Goal: Task Accomplishment & Management: Manage account settings

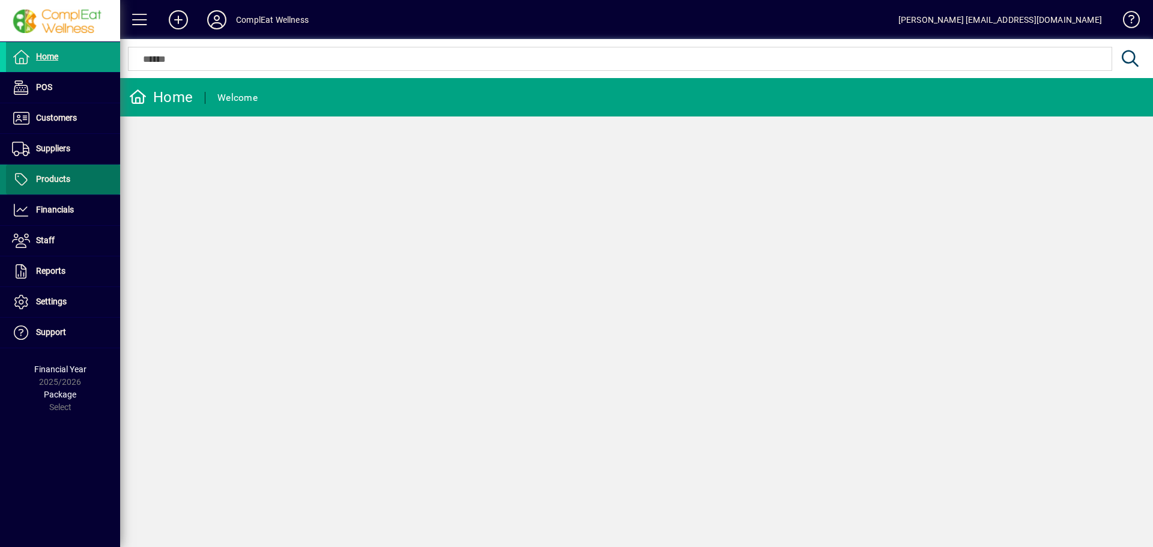
click at [66, 186] on span "Products" at bounding box center [38, 179] width 64 height 14
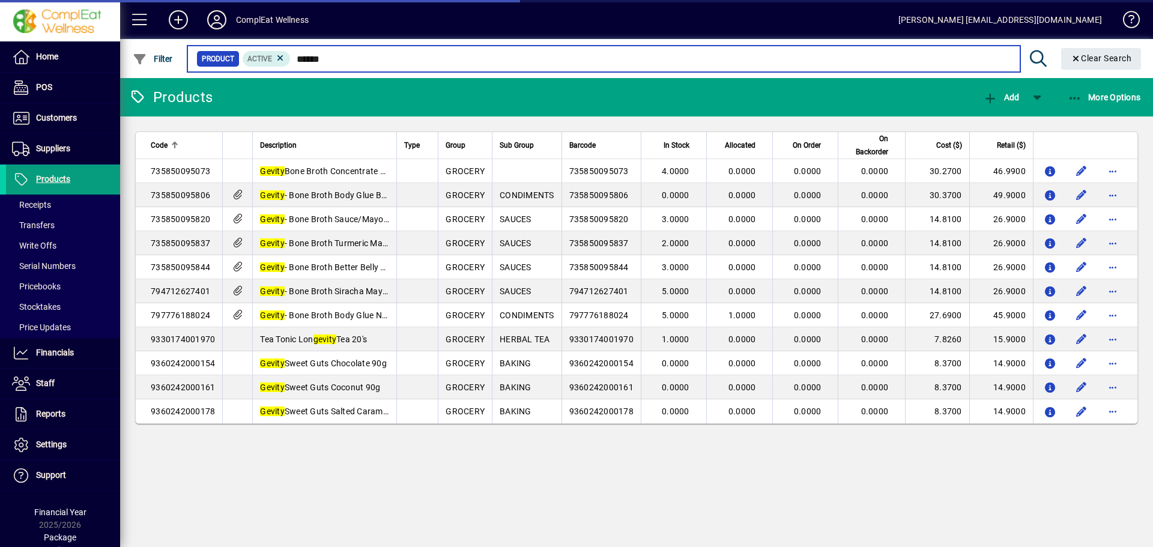
type input "******"
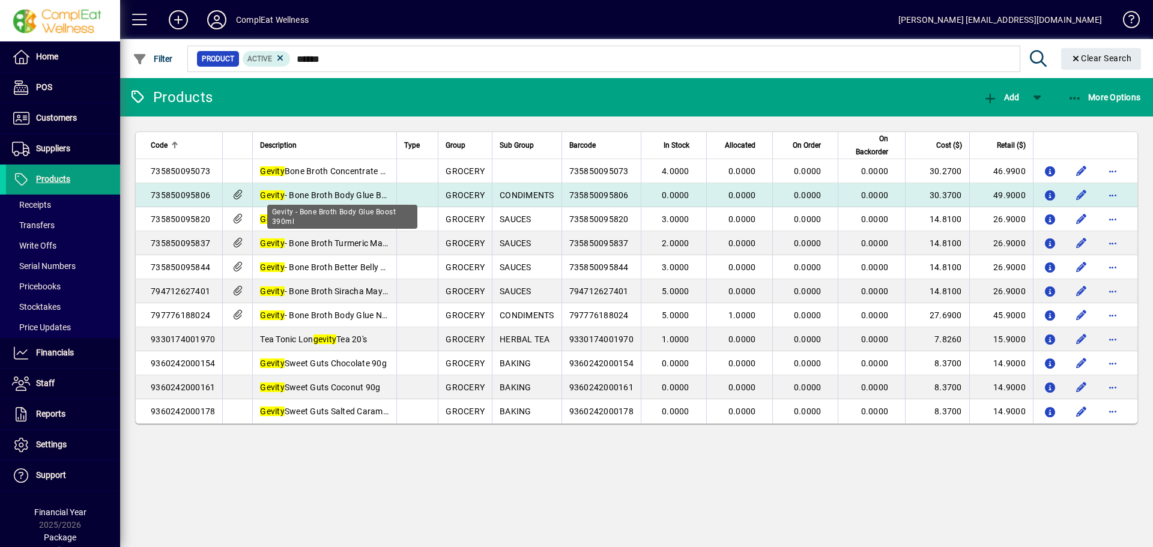
click at [264, 192] on em "Gevity" at bounding box center [272, 195] width 25 height 10
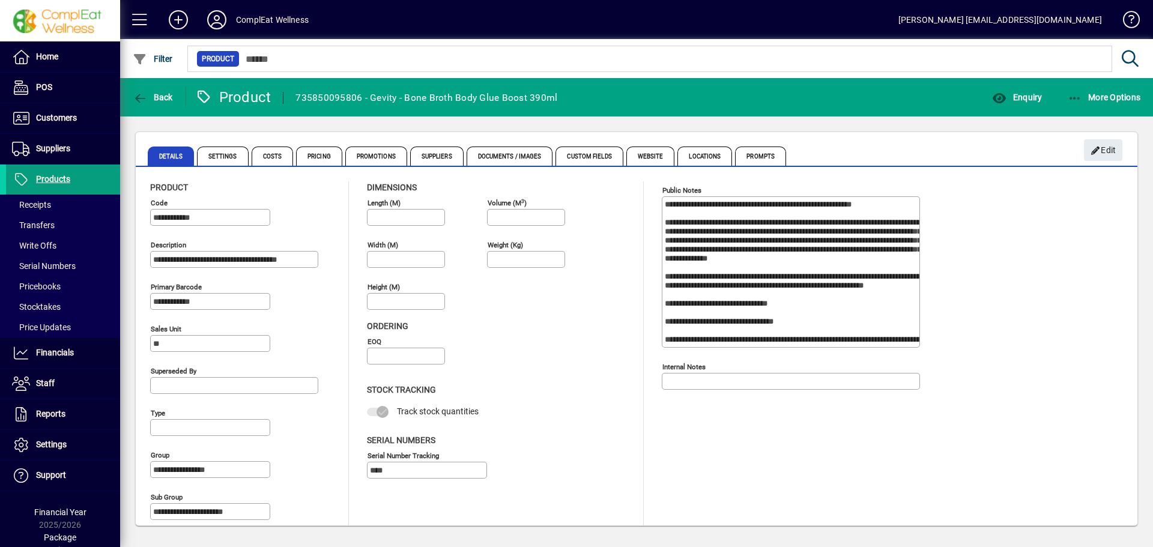
scroll to position [11, 0]
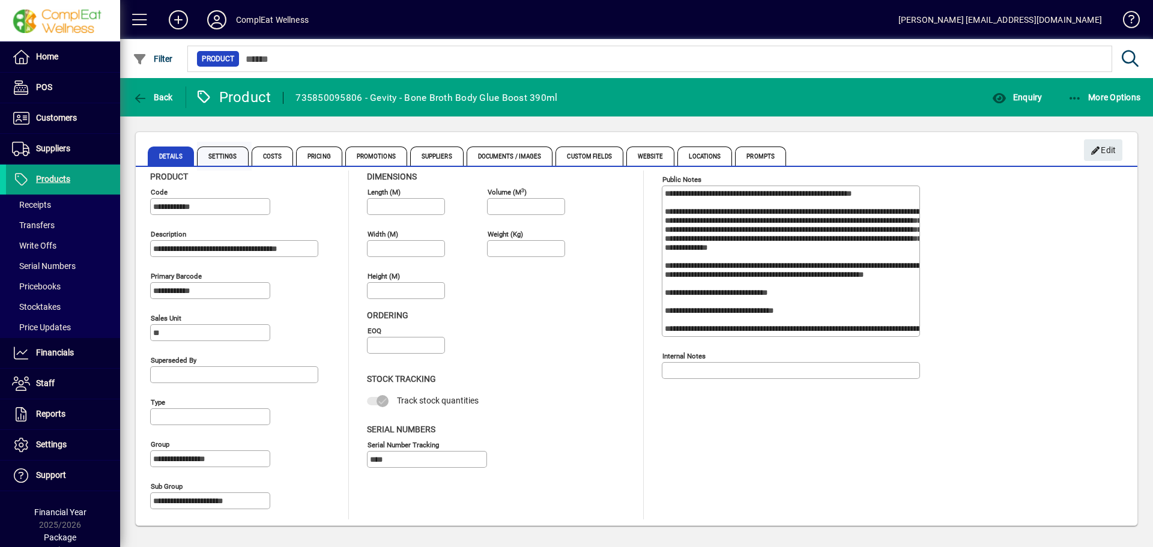
click at [224, 158] on span "Settings" at bounding box center [223, 155] width 52 height 19
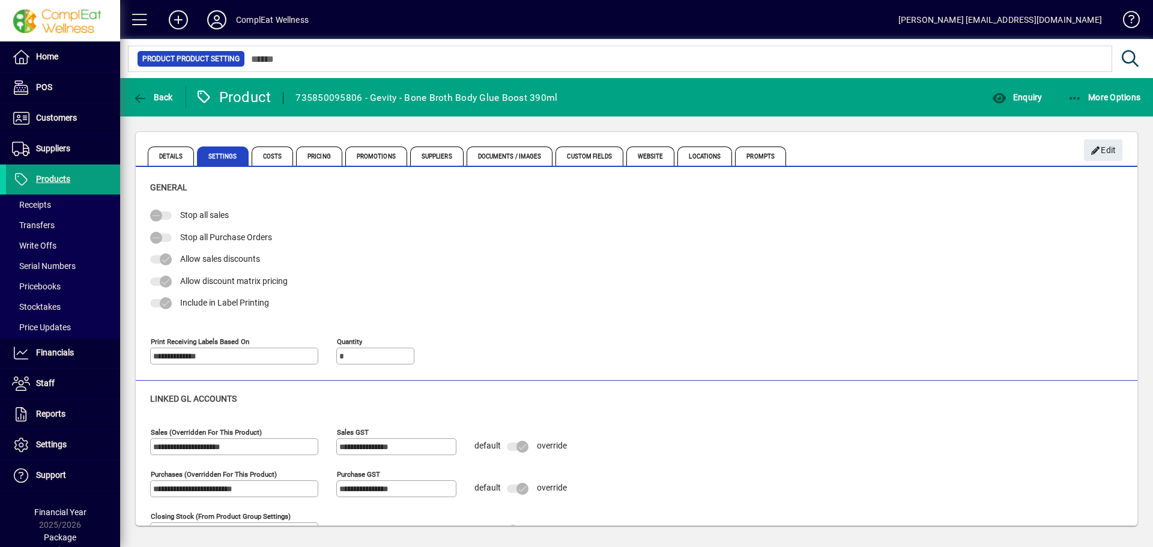
scroll to position [30, 0]
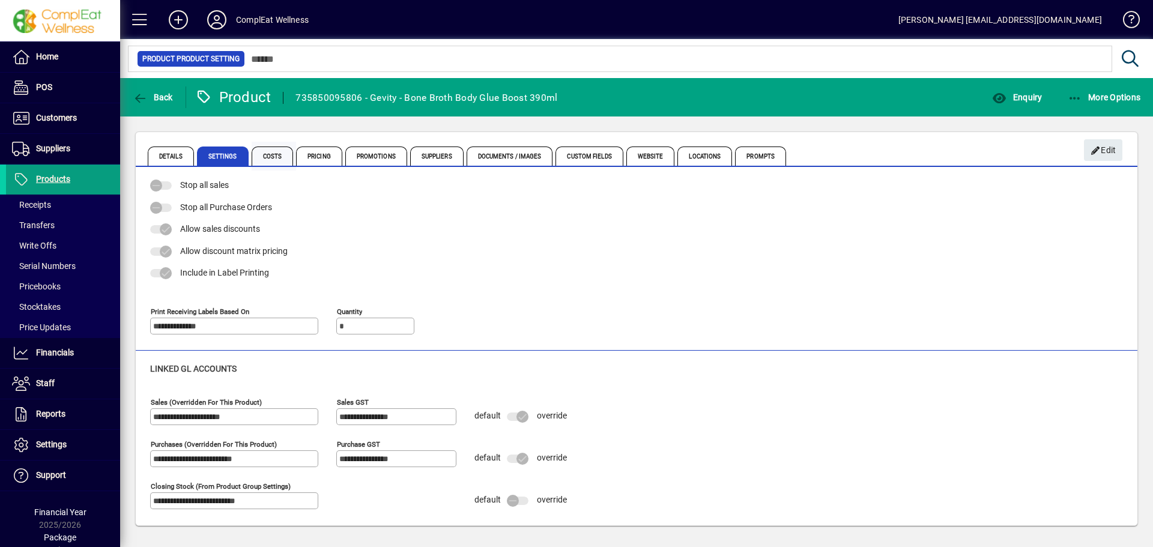
click at [276, 151] on span "Costs" at bounding box center [273, 155] width 42 height 19
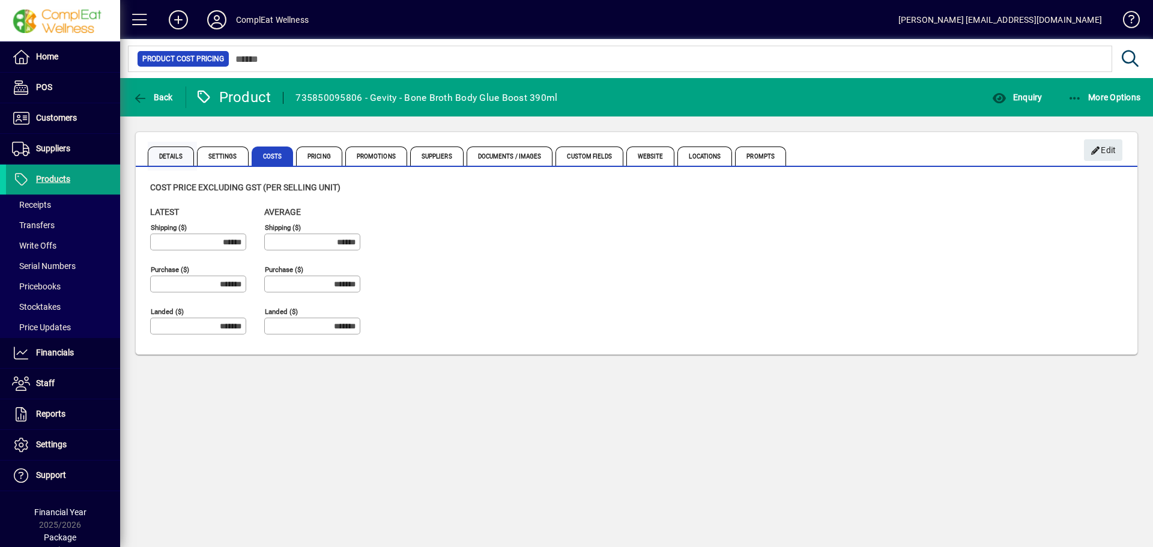
click at [186, 160] on span "Details" at bounding box center [171, 155] width 46 height 19
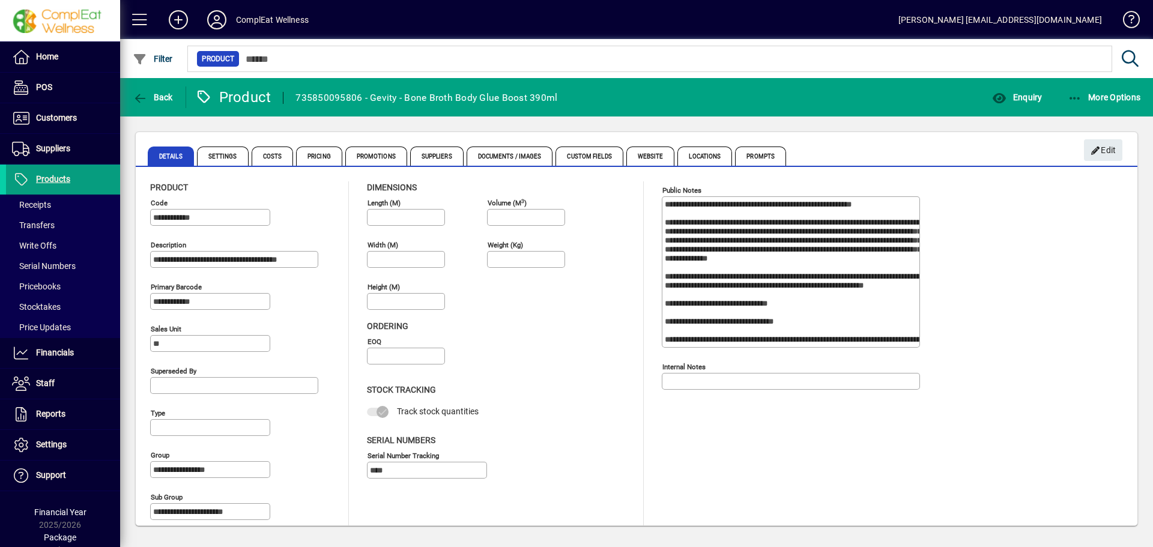
scroll to position [11, 0]
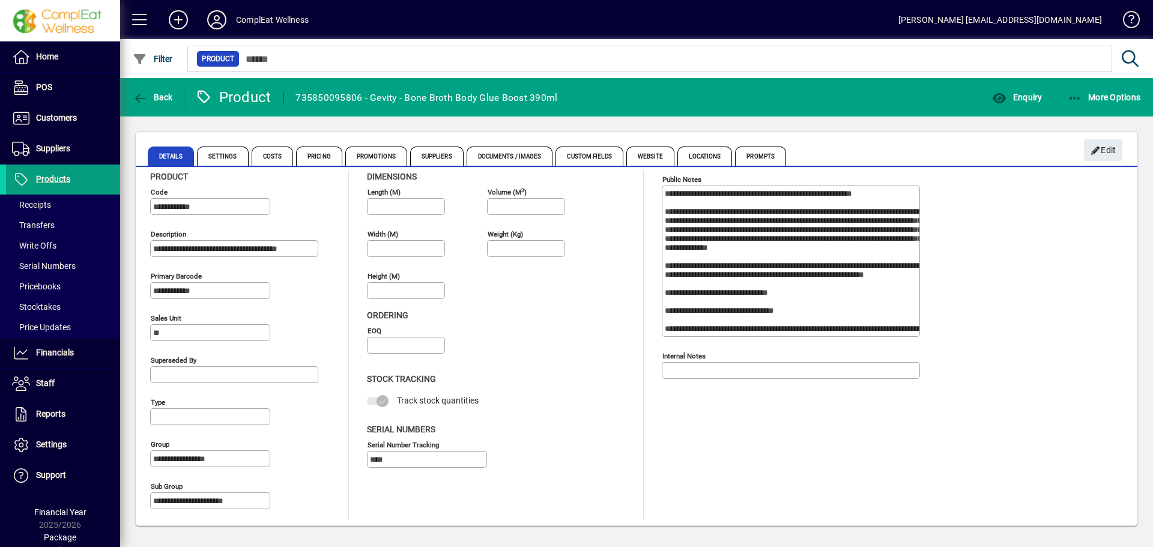
click at [231, 206] on input "**********" at bounding box center [211, 207] width 116 height 10
click at [1113, 145] on span "Edit" at bounding box center [1103, 150] width 26 height 20
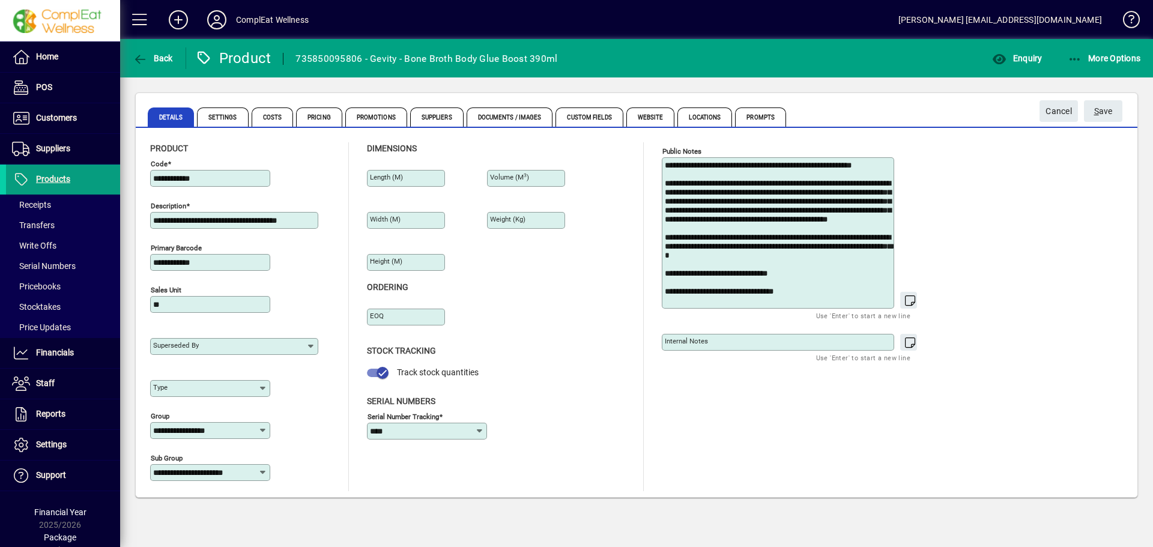
drag, startPoint x: 223, startPoint y: 177, endPoint x: 131, endPoint y: 165, distance: 92.0
click at [131, 165] on div "**********" at bounding box center [636, 294] width 1033 height 435
click at [73, 152] on span at bounding box center [63, 148] width 114 height 29
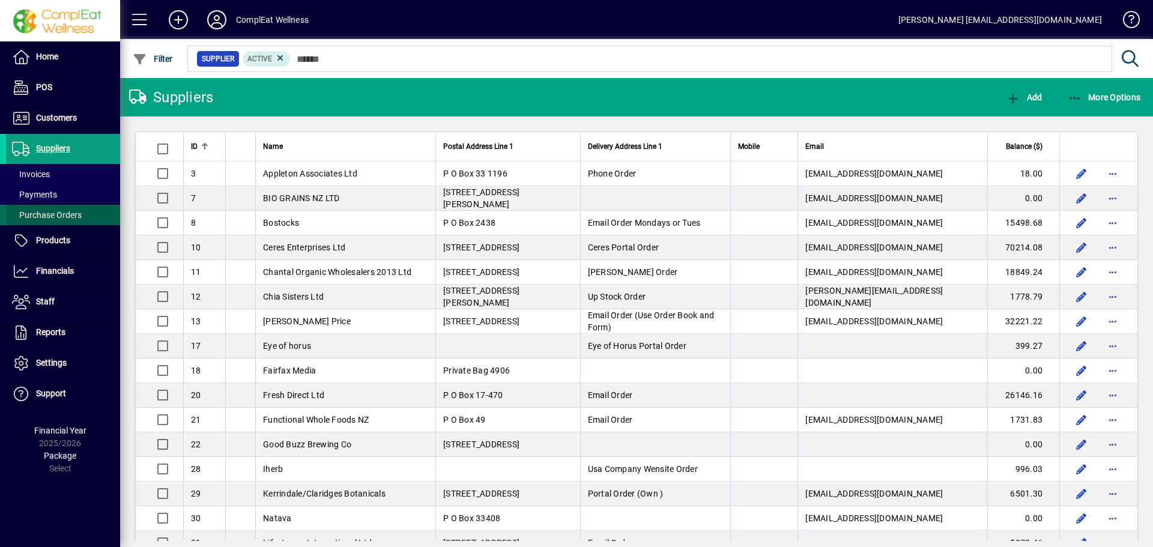
click at [76, 207] on span at bounding box center [63, 215] width 114 height 29
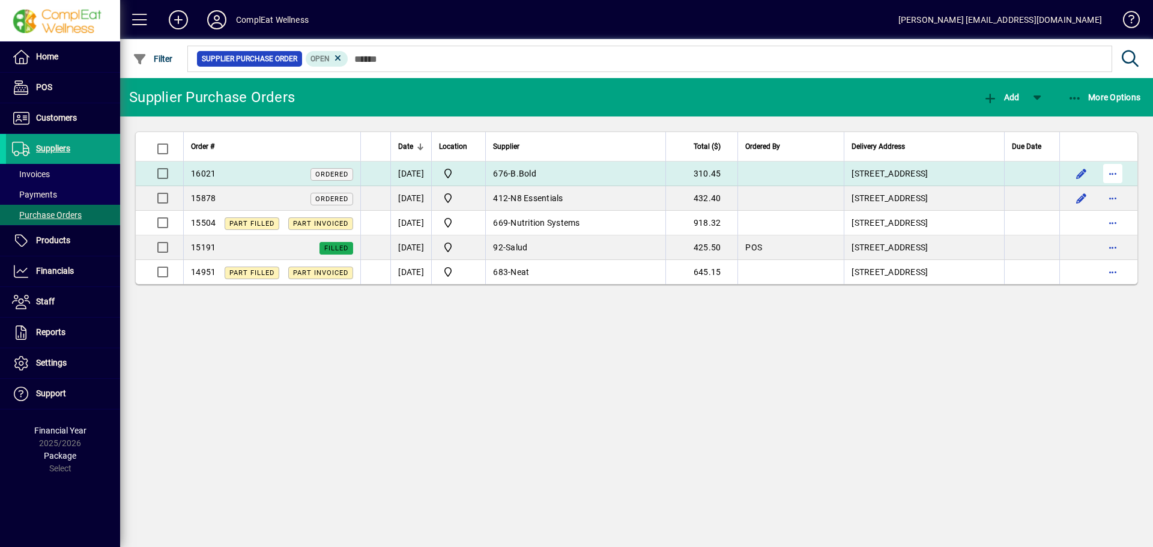
click at [1111, 173] on span "button" at bounding box center [1112, 173] width 29 height 29
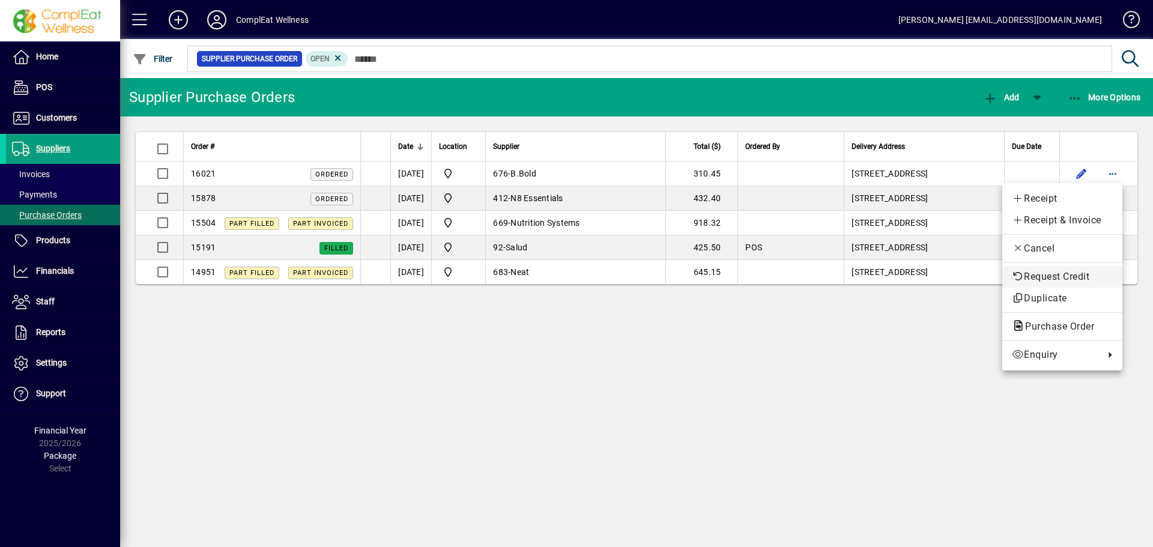
click at [1038, 280] on span "Request Credit" at bounding box center [1062, 277] width 101 height 14
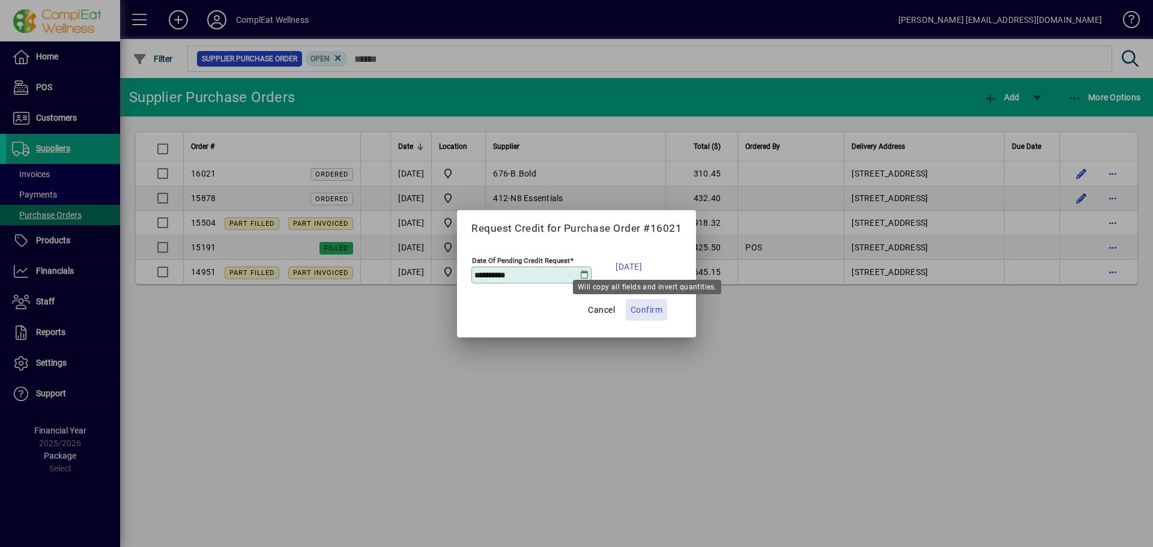
click at [642, 313] on span "Confirm" at bounding box center [646, 310] width 32 height 14
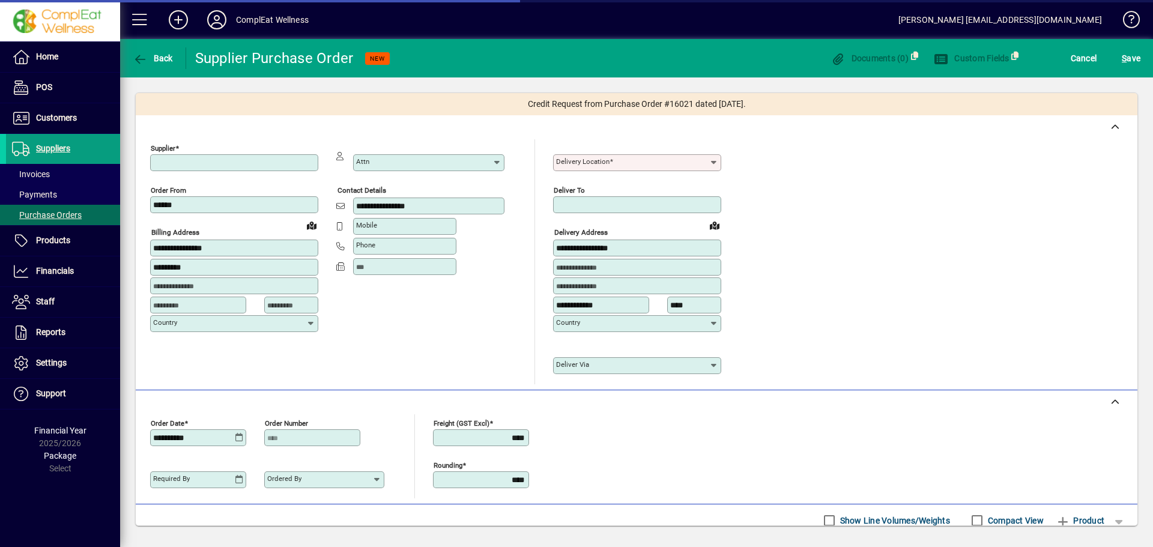
type input "**********"
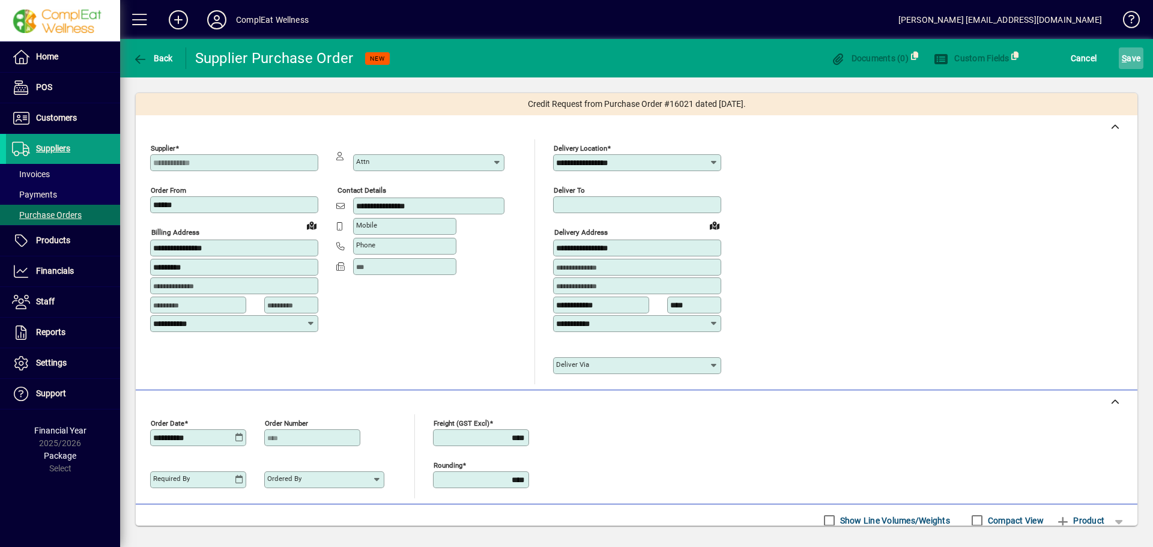
click at [1126, 57] on span "S" at bounding box center [1123, 58] width 5 height 10
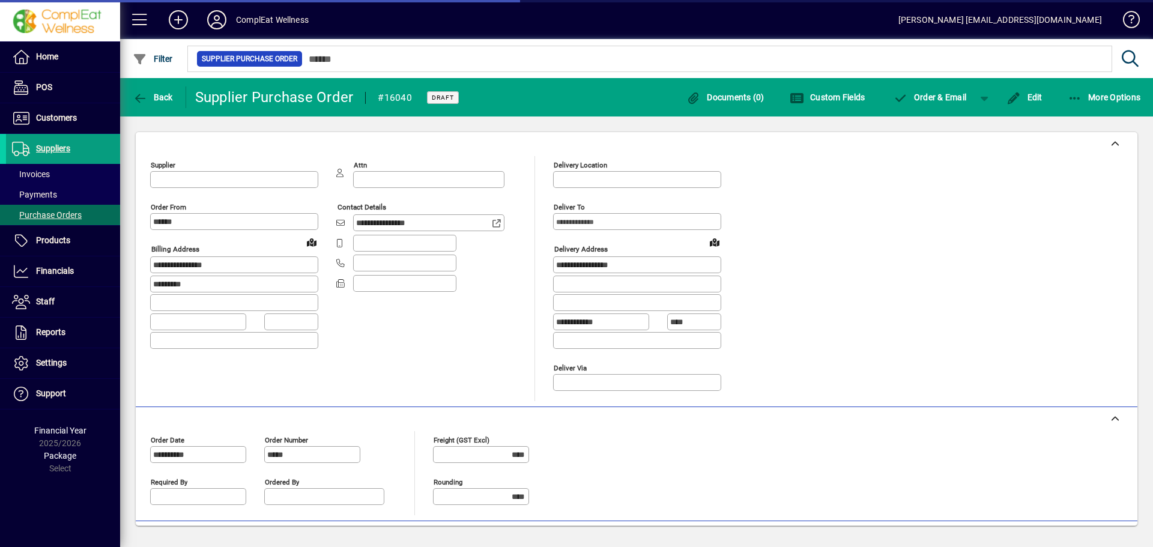
type input "**********"
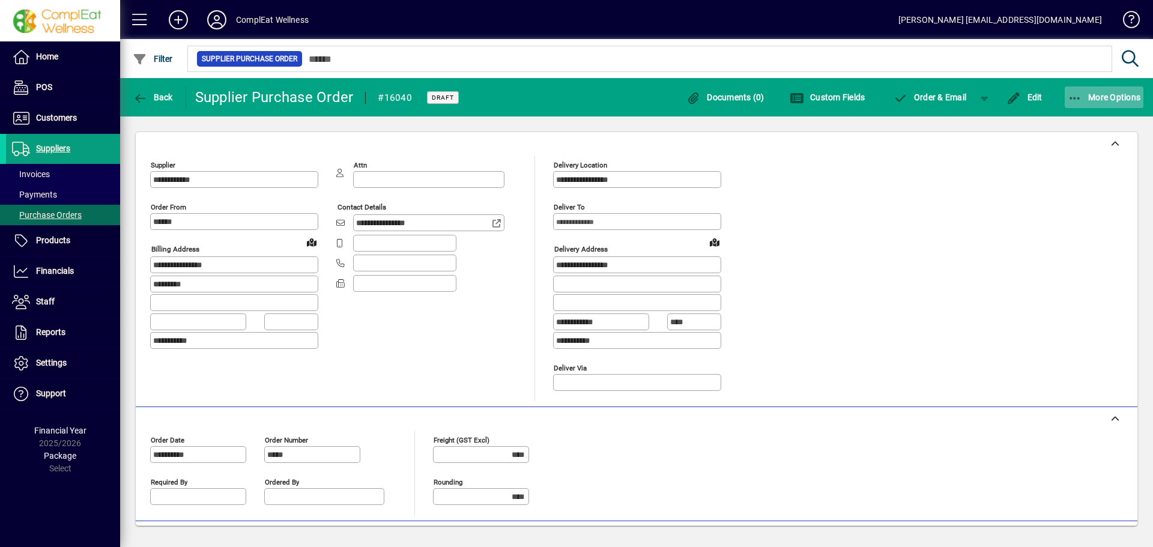
click at [1097, 91] on span "button" at bounding box center [1103, 97] width 79 height 29
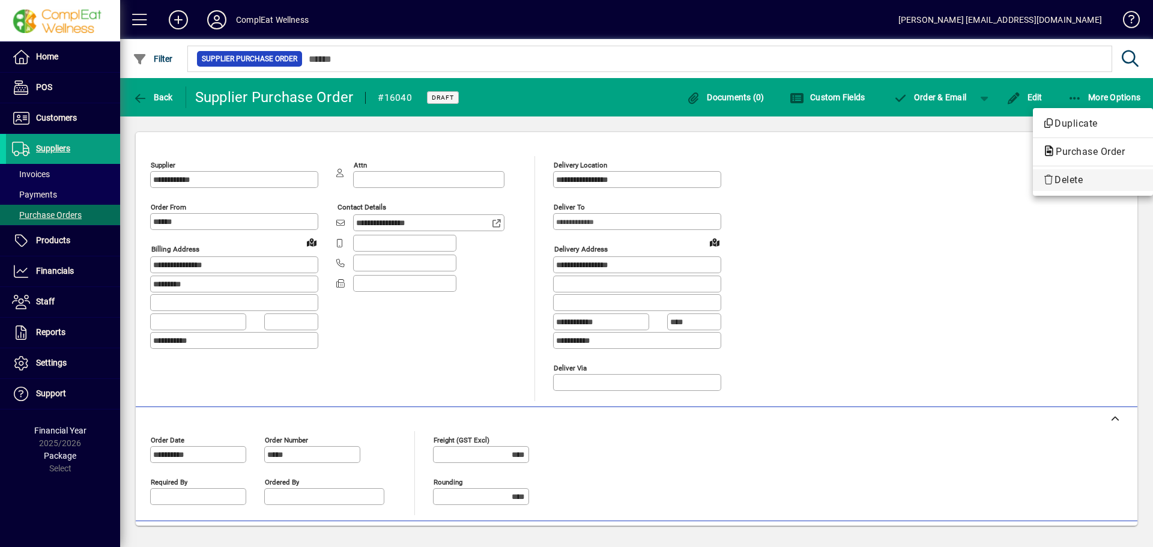
click at [1067, 182] on span "Delete" at bounding box center [1092, 180] width 101 height 14
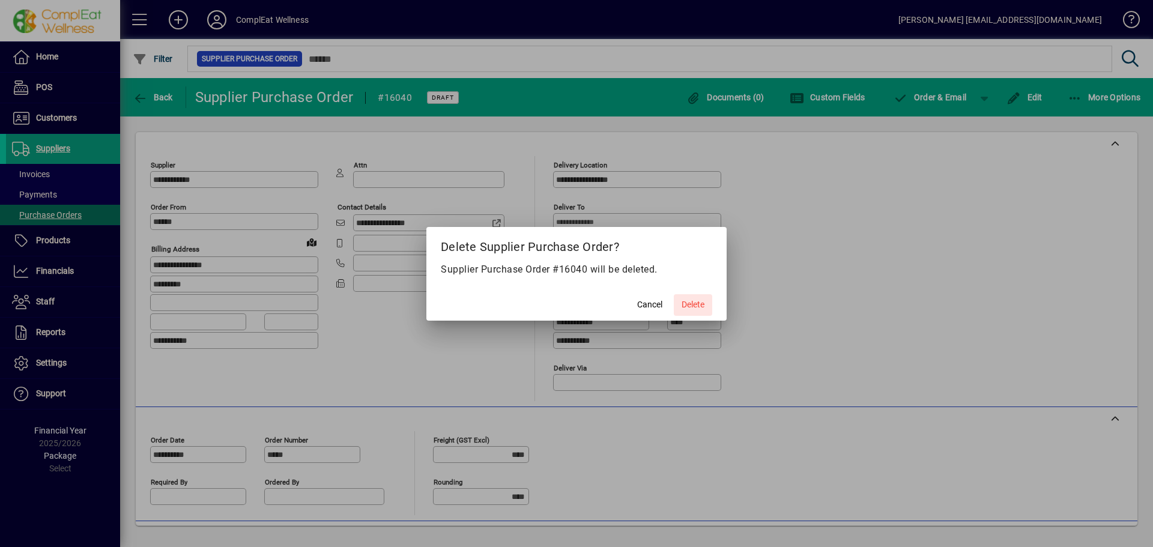
click at [698, 303] on span "Delete" at bounding box center [692, 304] width 23 height 13
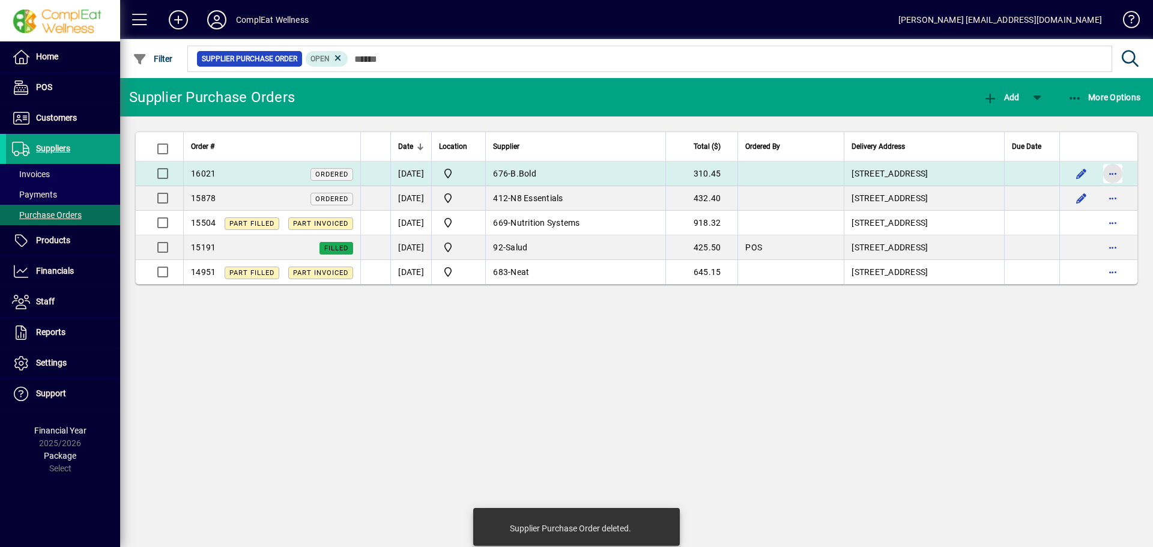
click at [1109, 167] on span "button" at bounding box center [1112, 173] width 29 height 29
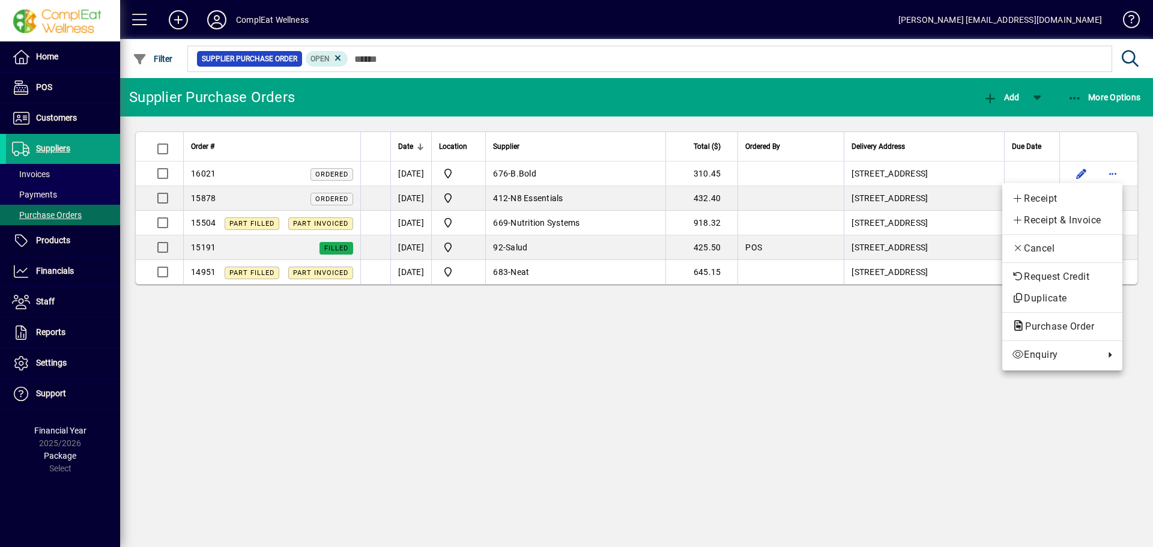
click at [1109, 167] on div at bounding box center [576, 273] width 1153 height 547
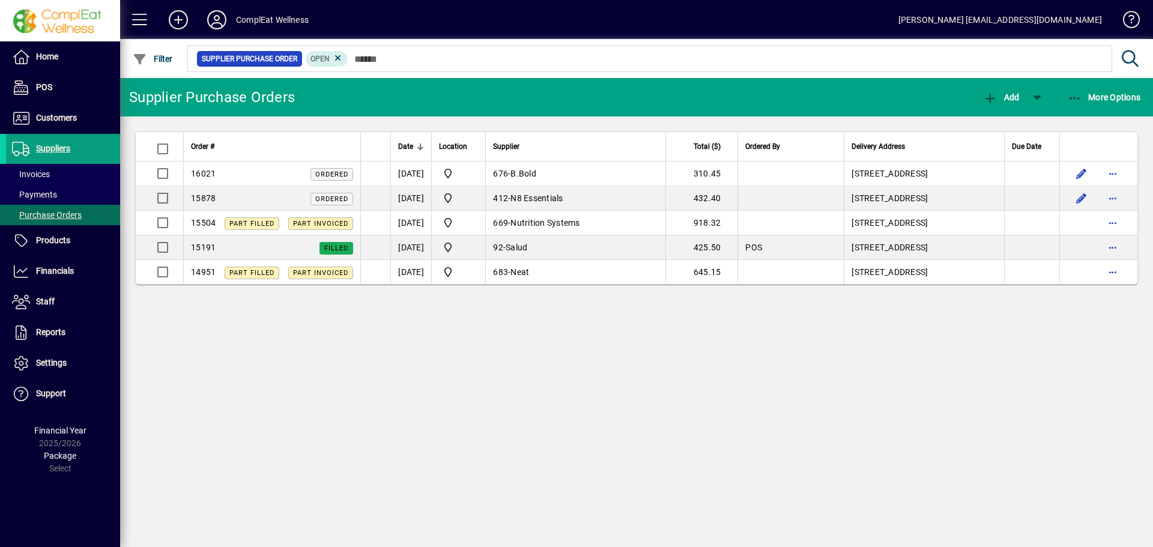
click at [690, 339] on div "Supplier Purchase Orders Add More Options Order # Date Location Supplier Total …" at bounding box center [636, 312] width 1033 height 469
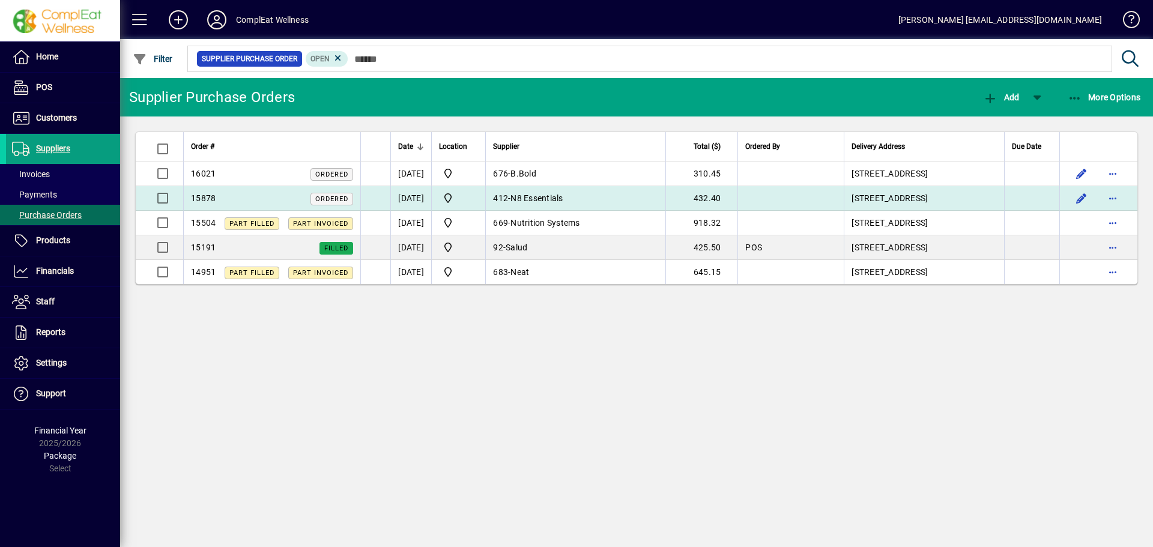
click at [563, 201] on span "N8 Essentials" at bounding box center [536, 198] width 52 height 10
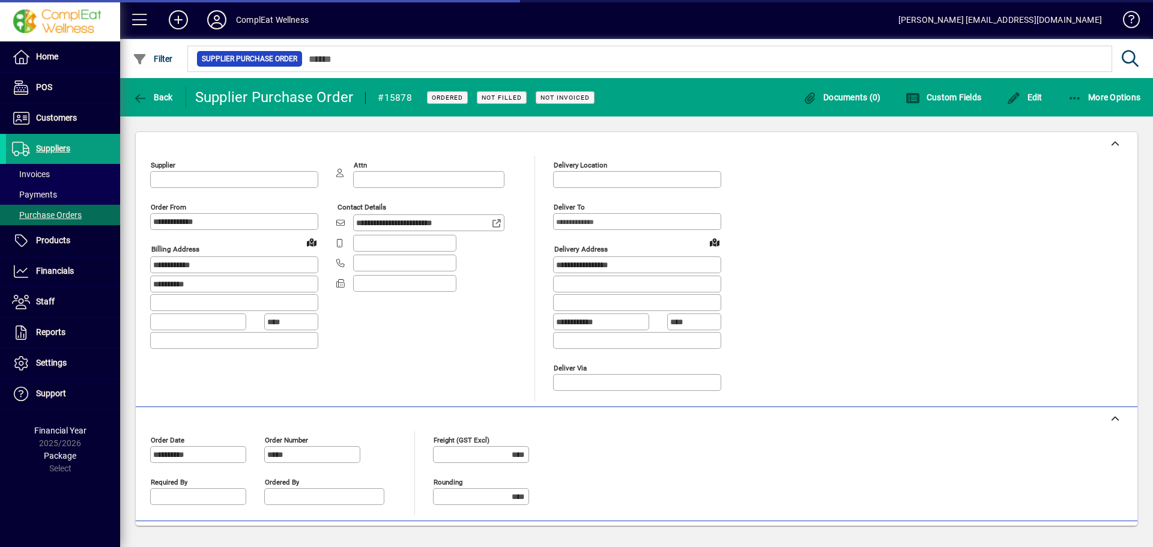
type input "**********"
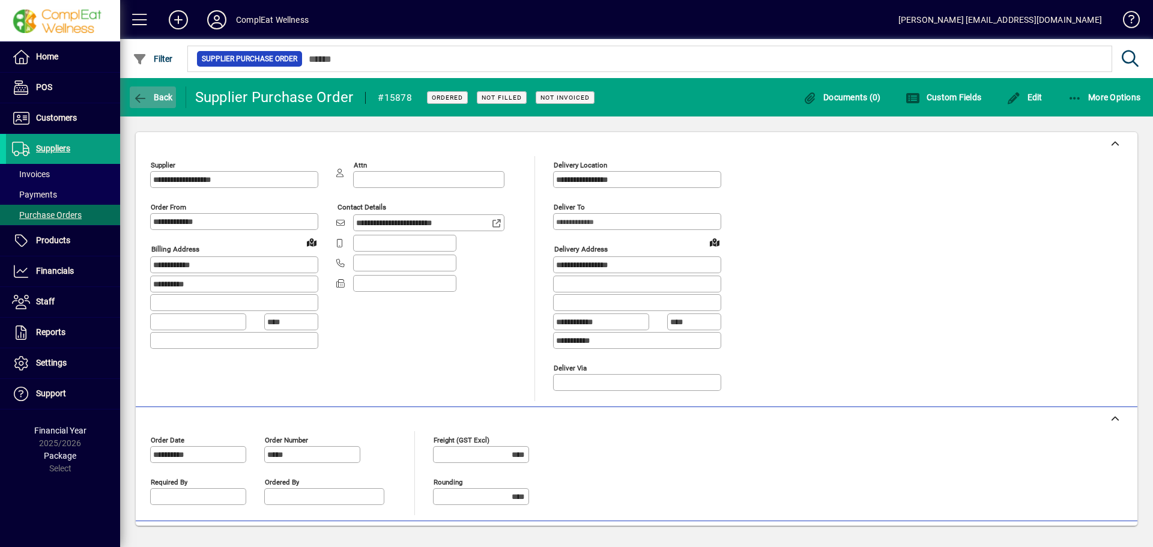
click at [138, 103] on icon "button" at bounding box center [140, 98] width 15 height 12
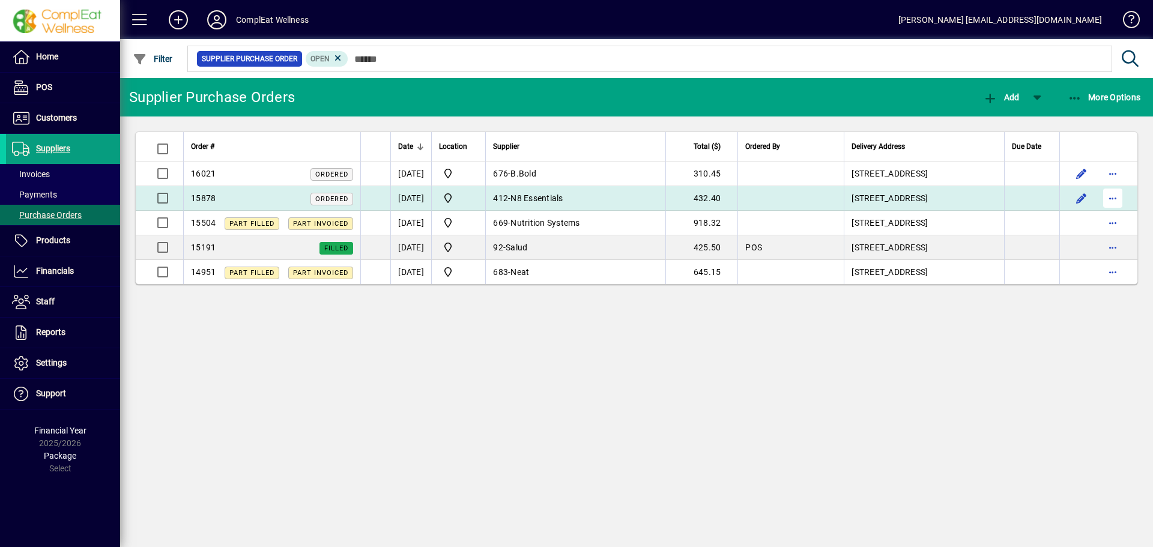
click at [1103, 198] on span "button" at bounding box center [1112, 198] width 29 height 29
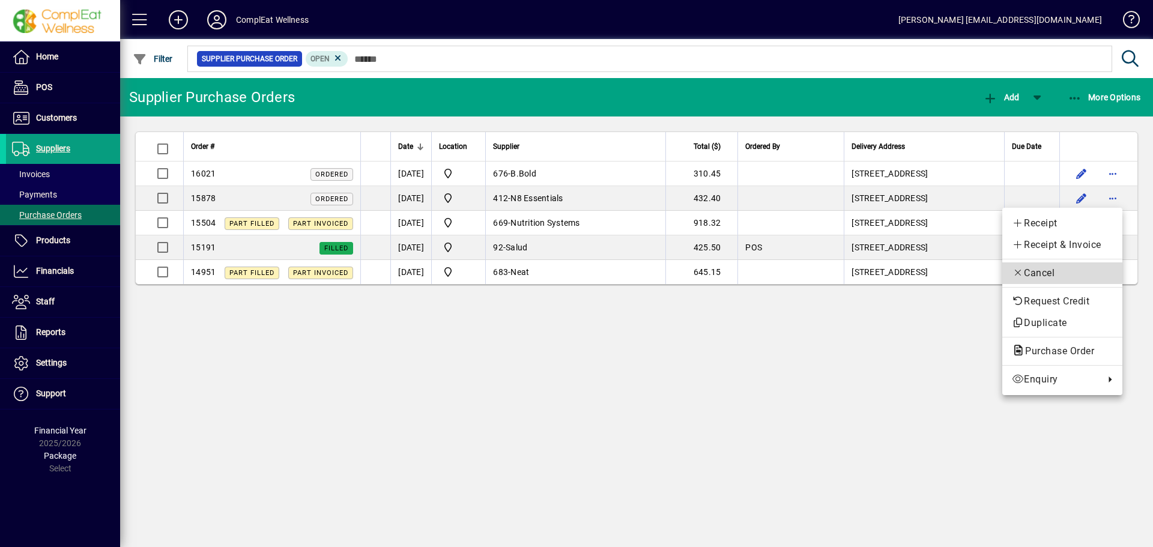
click at [1036, 268] on span "Cancel" at bounding box center [1062, 273] width 101 height 14
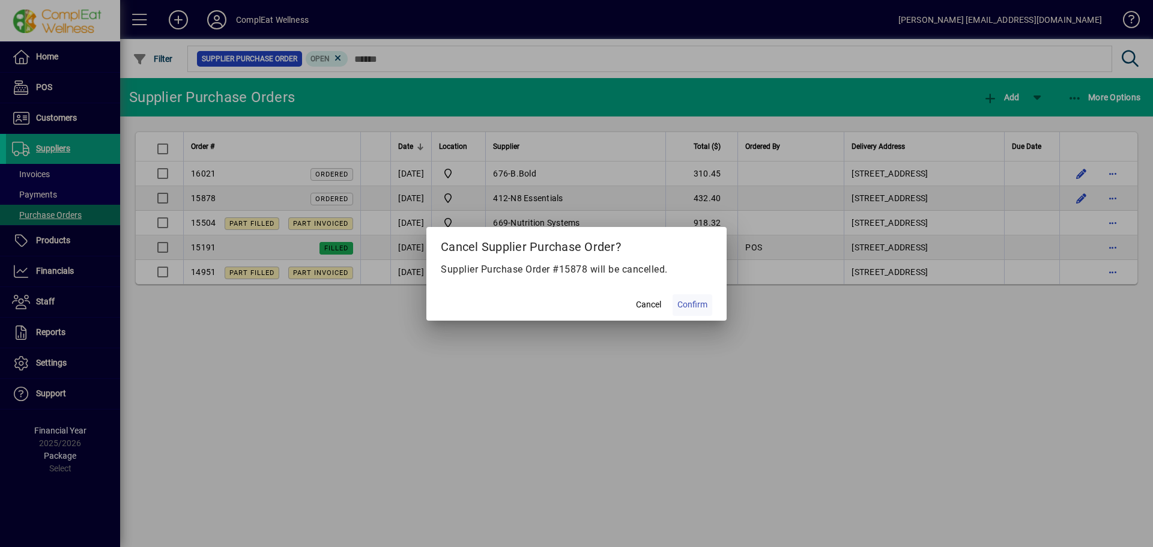
click at [688, 308] on span "Confirm" at bounding box center [692, 304] width 30 height 13
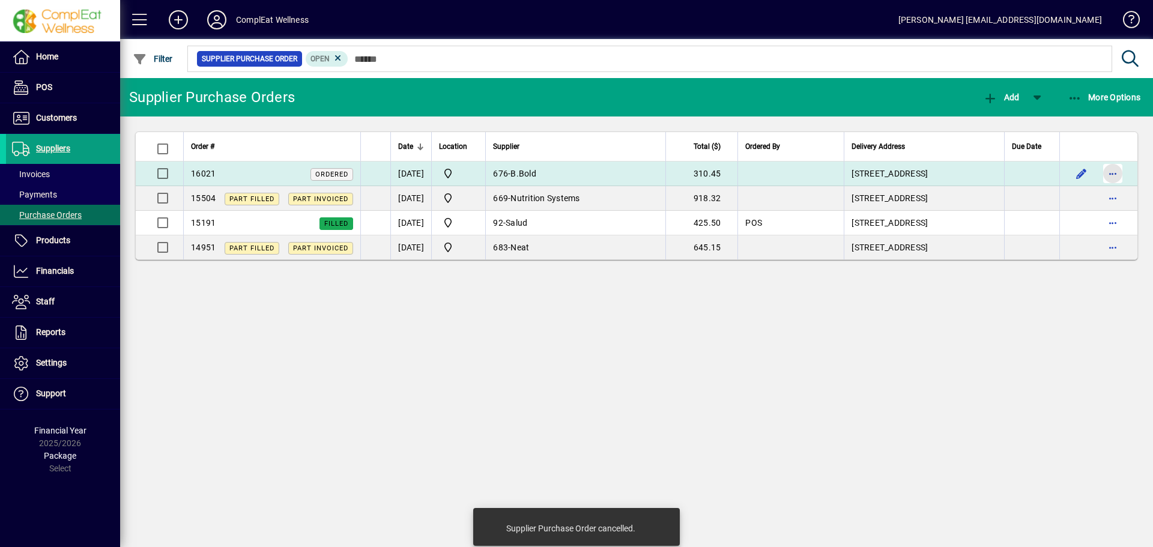
click at [1109, 175] on span "button" at bounding box center [1112, 173] width 29 height 29
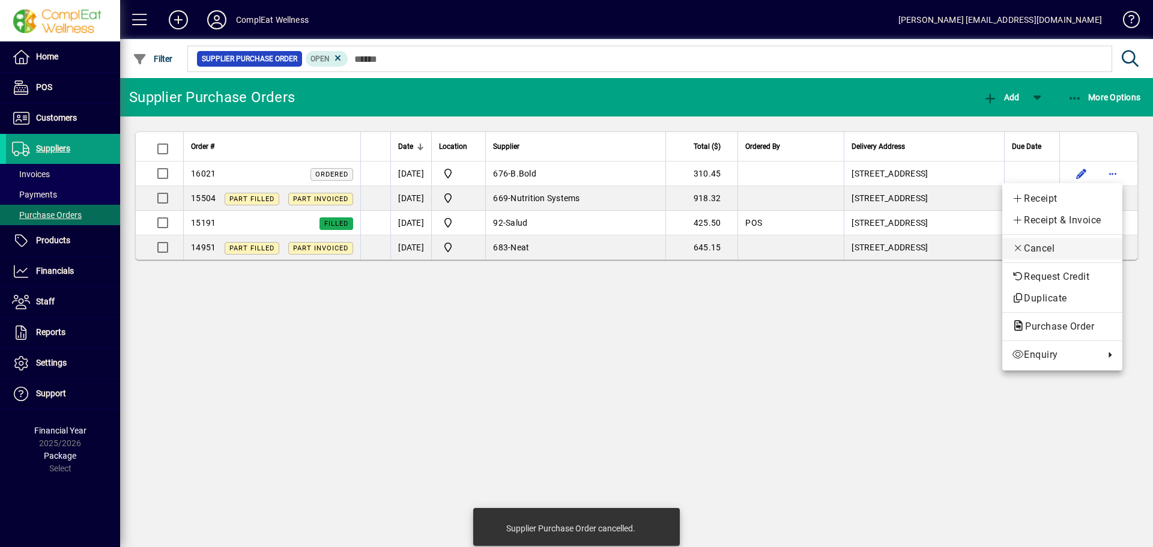
click at [1040, 241] on span "Cancel" at bounding box center [1062, 248] width 101 height 14
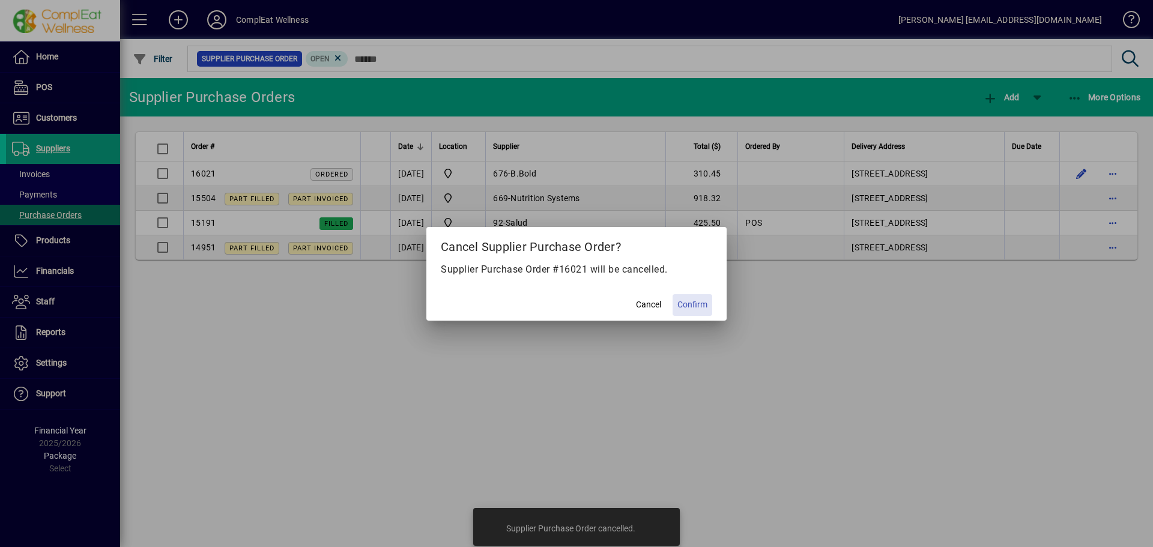
click at [680, 303] on span "Confirm" at bounding box center [692, 304] width 30 height 13
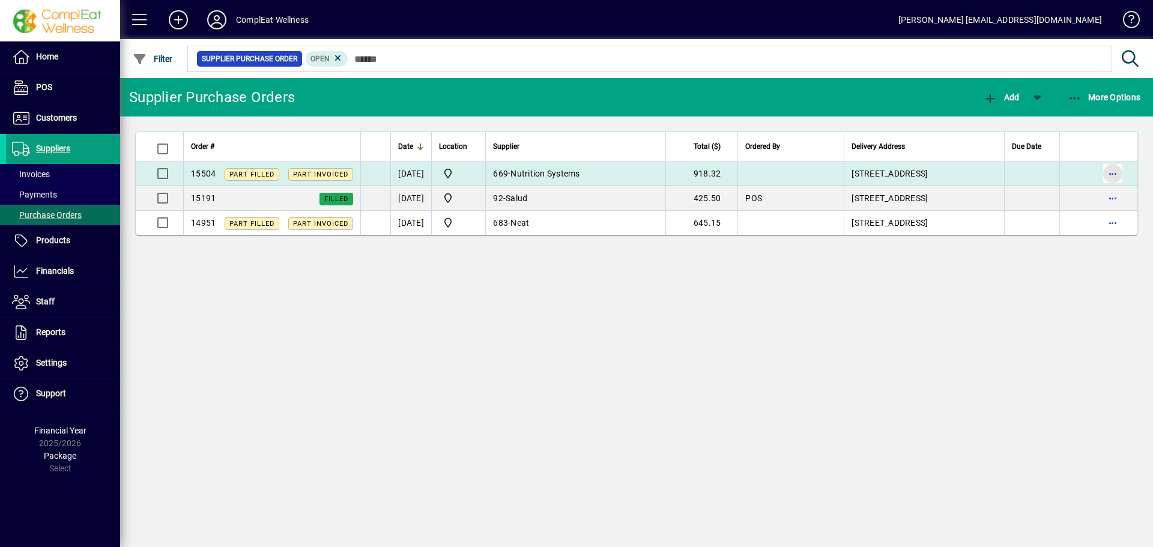
click at [1114, 177] on span "button" at bounding box center [1112, 173] width 29 height 29
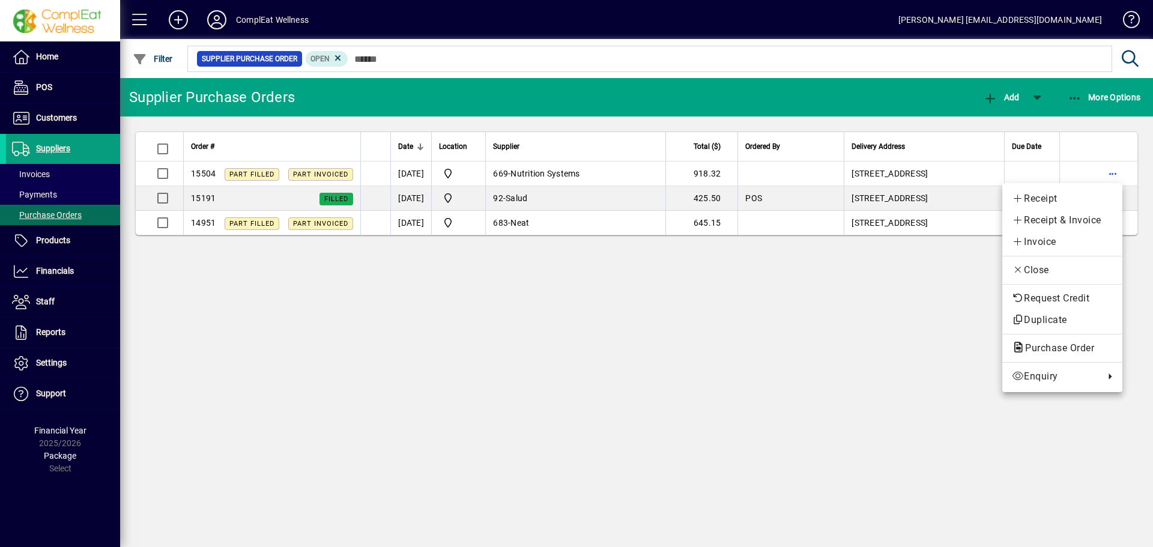
click at [881, 278] on div at bounding box center [576, 273] width 1153 height 547
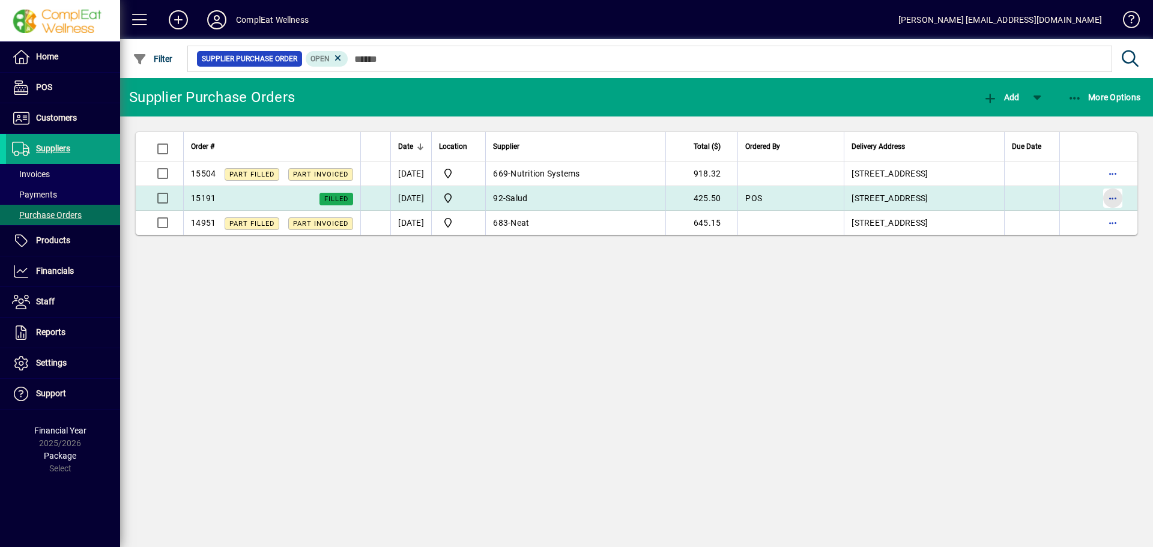
click at [1111, 196] on span "button" at bounding box center [1112, 198] width 29 height 29
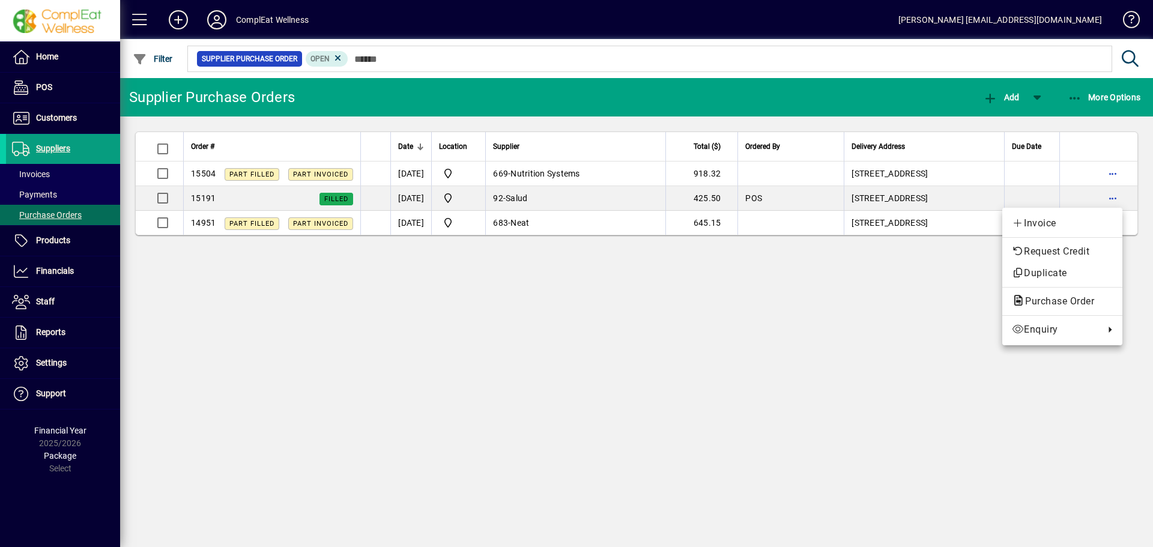
click at [807, 393] on div at bounding box center [576, 273] width 1153 height 547
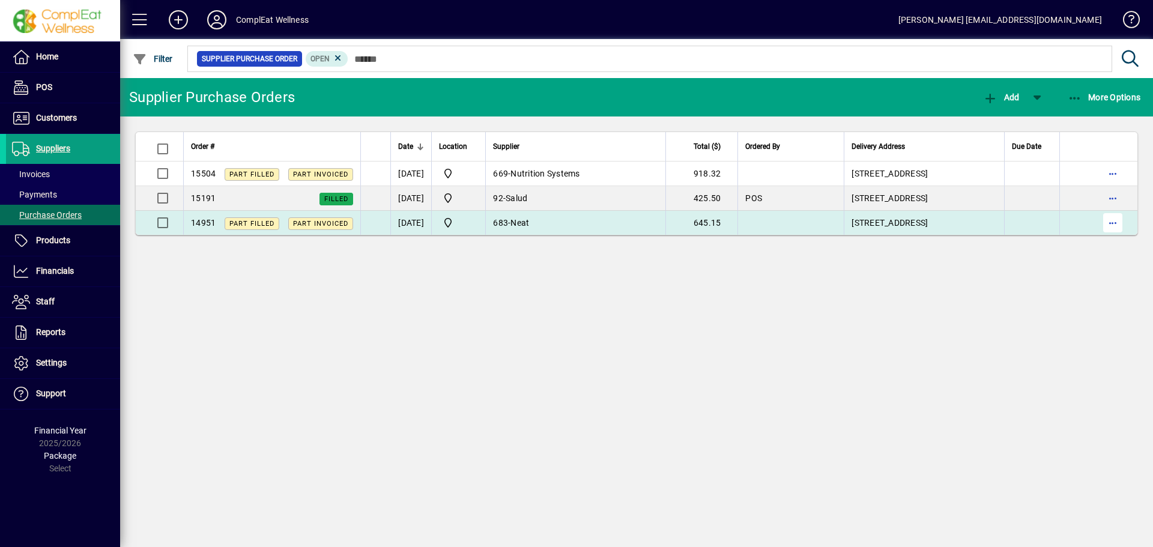
click at [1115, 223] on span "button" at bounding box center [1112, 222] width 29 height 29
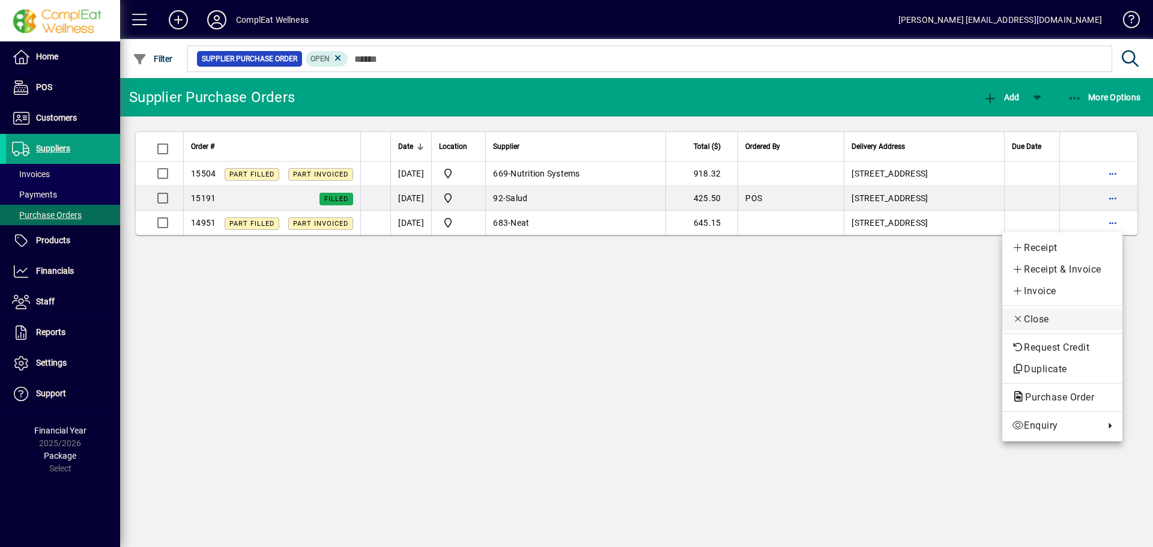
click at [1027, 321] on span "Close" at bounding box center [1062, 319] width 101 height 14
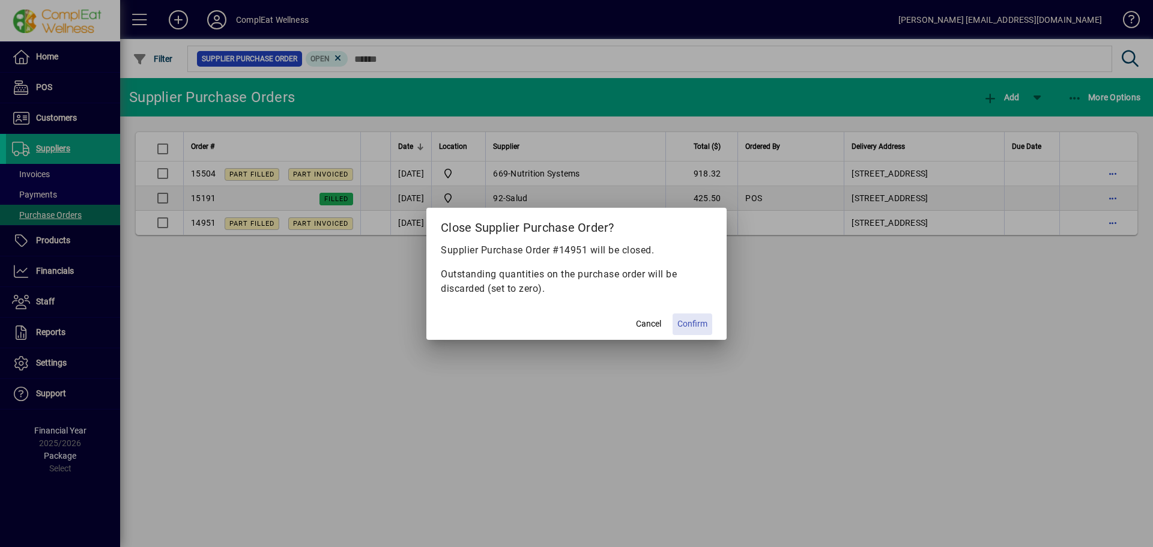
click at [708, 320] on span at bounding box center [692, 324] width 40 height 29
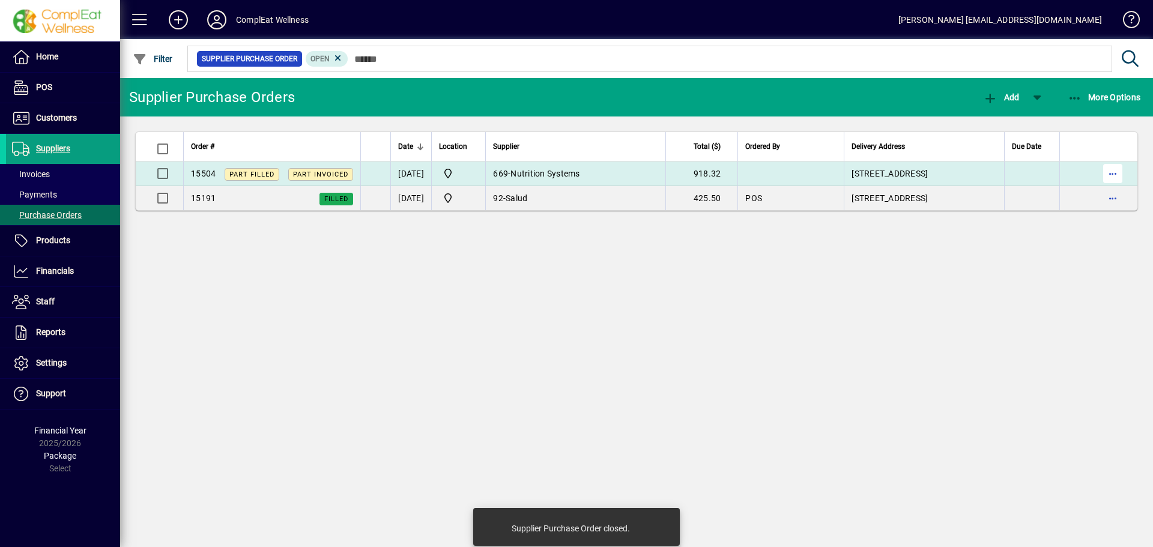
click at [1113, 170] on span "button" at bounding box center [1112, 173] width 29 height 29
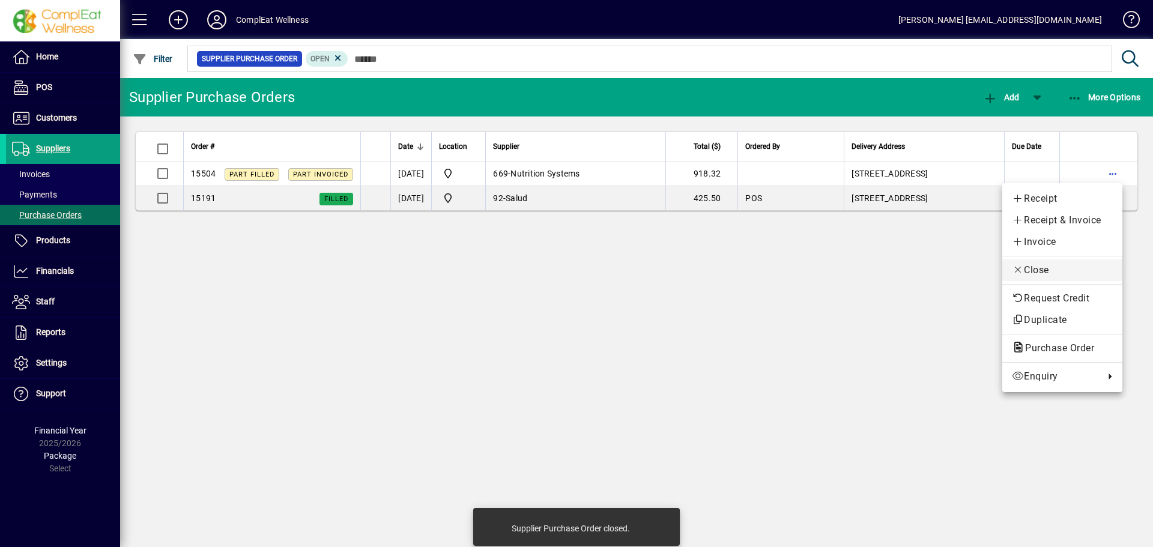
click at [1018, 264] on span "Close" at bounding box center [1062, 270] width 101 height 14
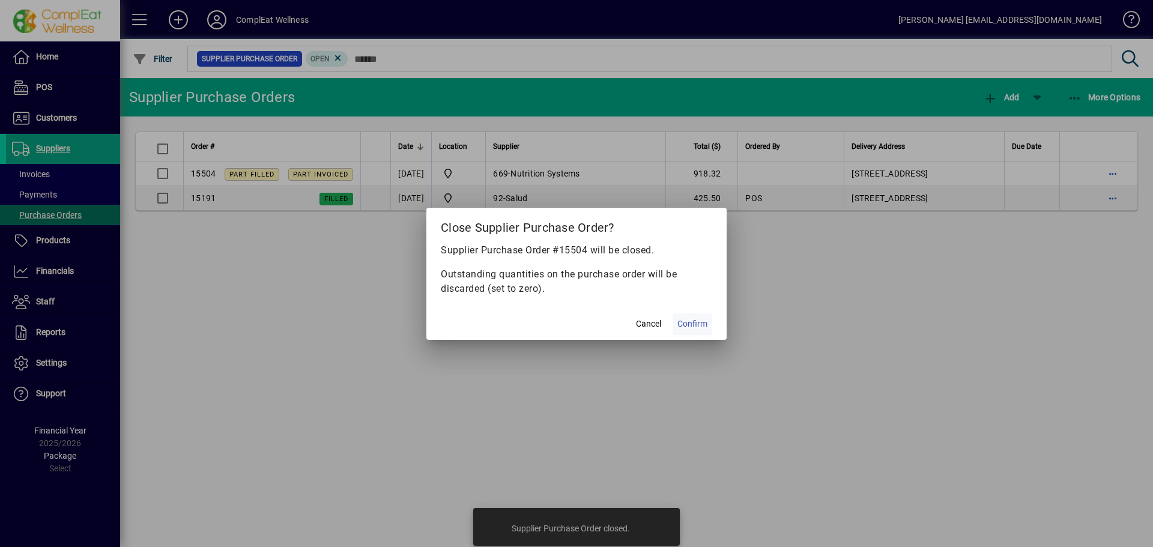
click at [680, 319] on span "Confirm" at bounding box center [692, 324] width 30 height 13
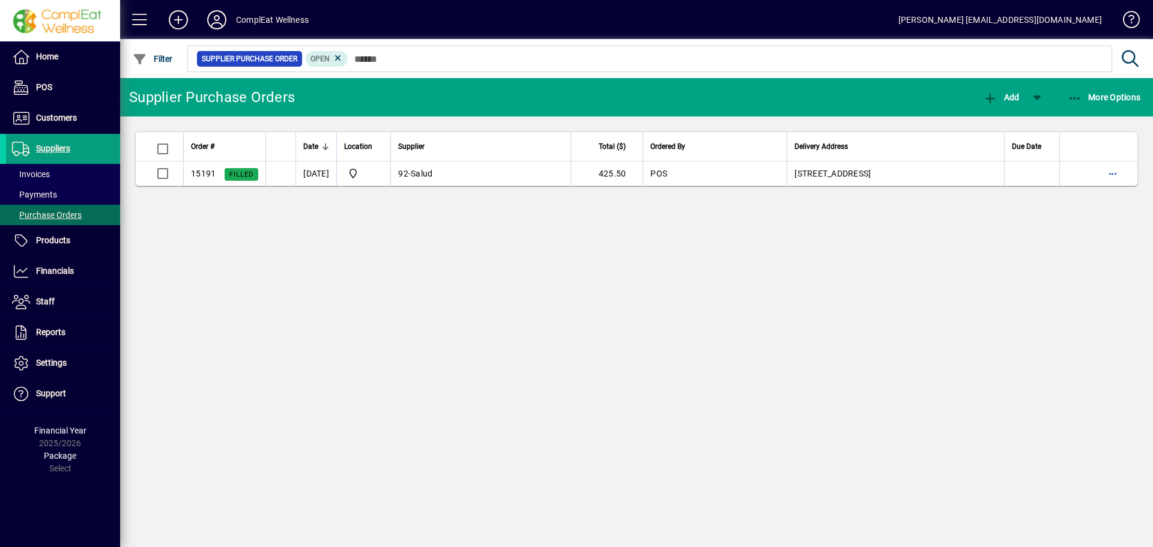
drag, startPoint x: 875, startPoint y: 255, endPoint x: 869, endPoint y: 265, distance: 11.5
drag, startPoint x: 869, startPoint y: 265, endPoint x: 709, endPoint y: 268, distance: 160.3
click at [709, 268] on div "Supplier Purchase Orders Add More Options Order # Date Location Supplier Total …" at bounding box center [636, 312] width 1033 height 469
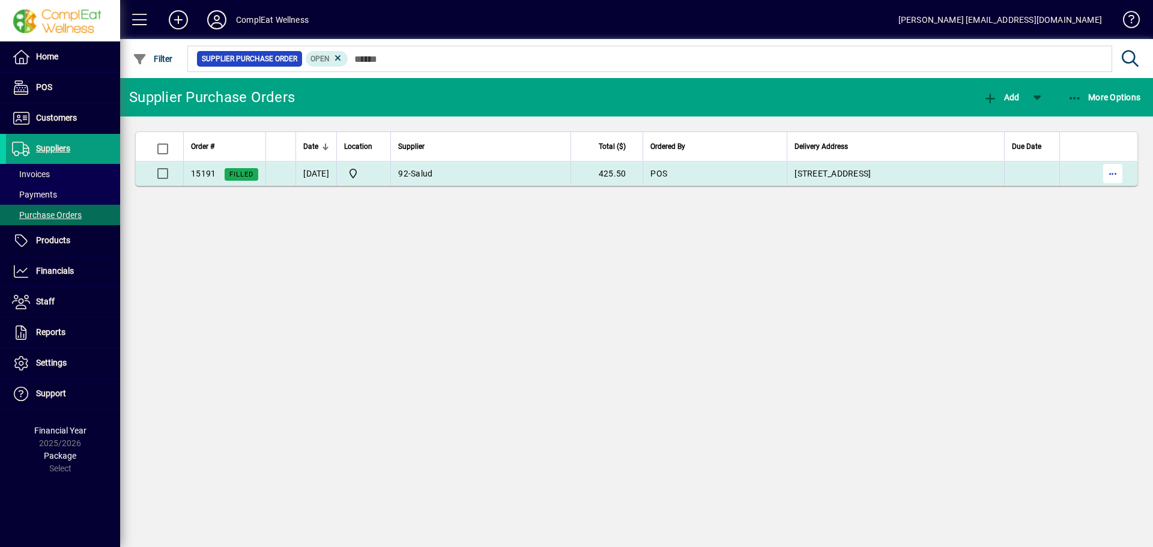
click at [1112, 173] on span "button" at bounding box center [1112, 173] width 29 height 29
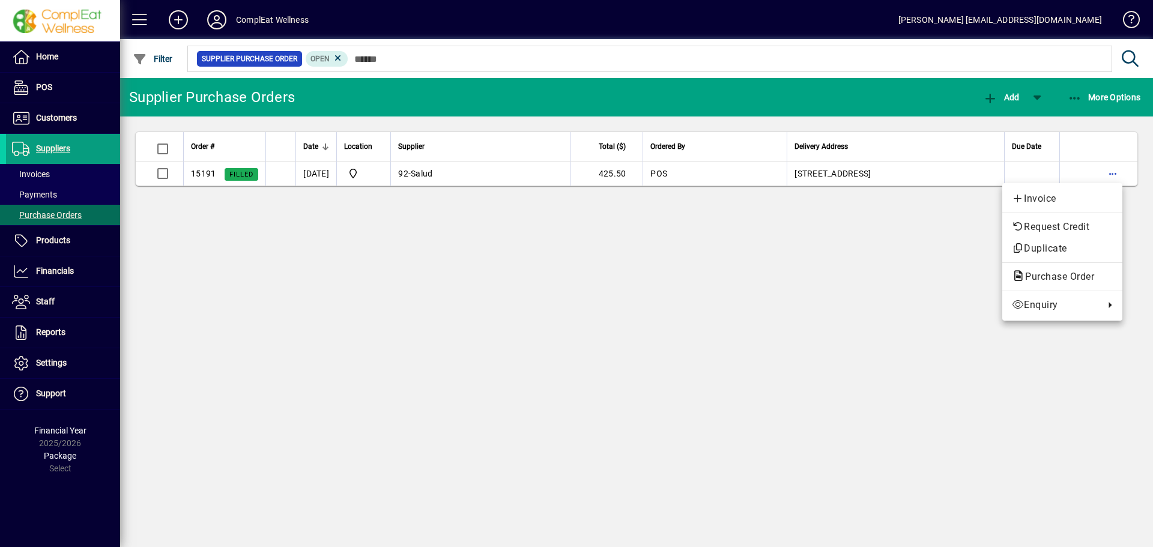
click at [921, 239] on div at bounding box center [576, 273] width 1153 height 547
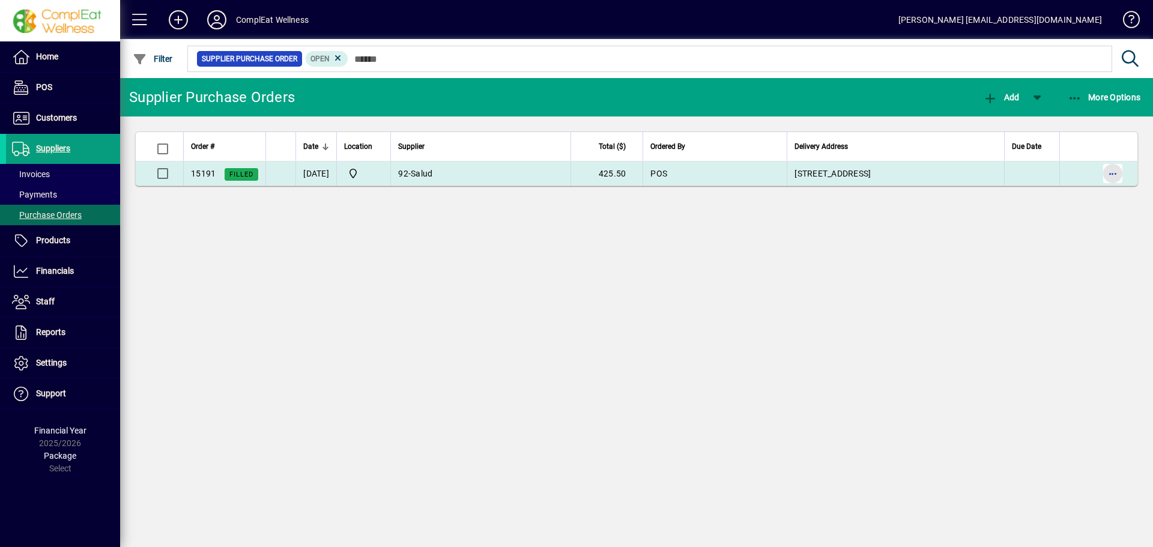
click at [1106, 174] on span "button" at bounding box center [1112, 173] width 29 height 29
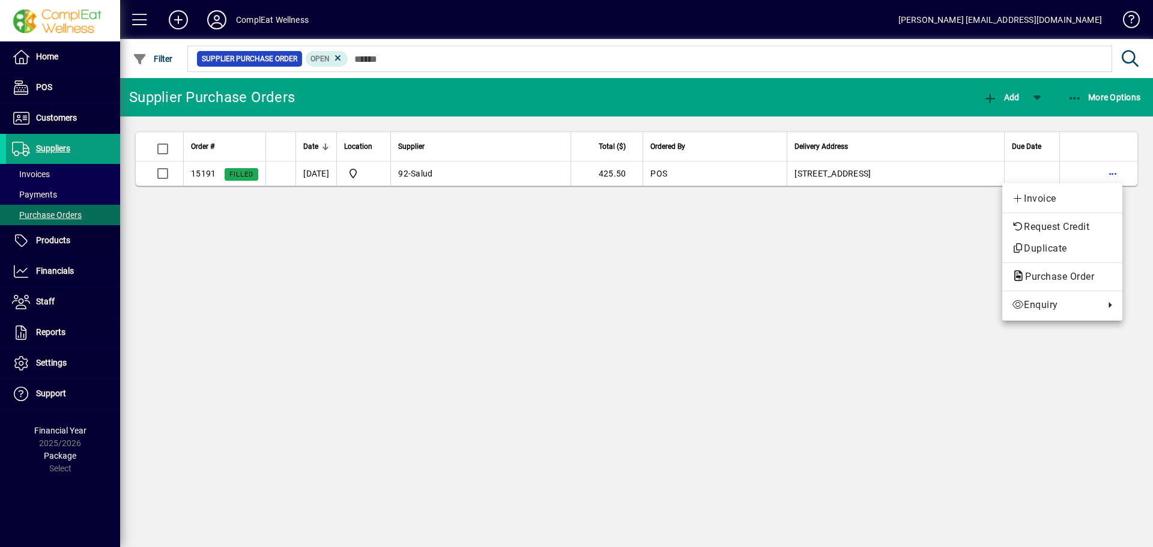
click at [31, 88] on div at bounding box center [576, 273] width 1153 height 547
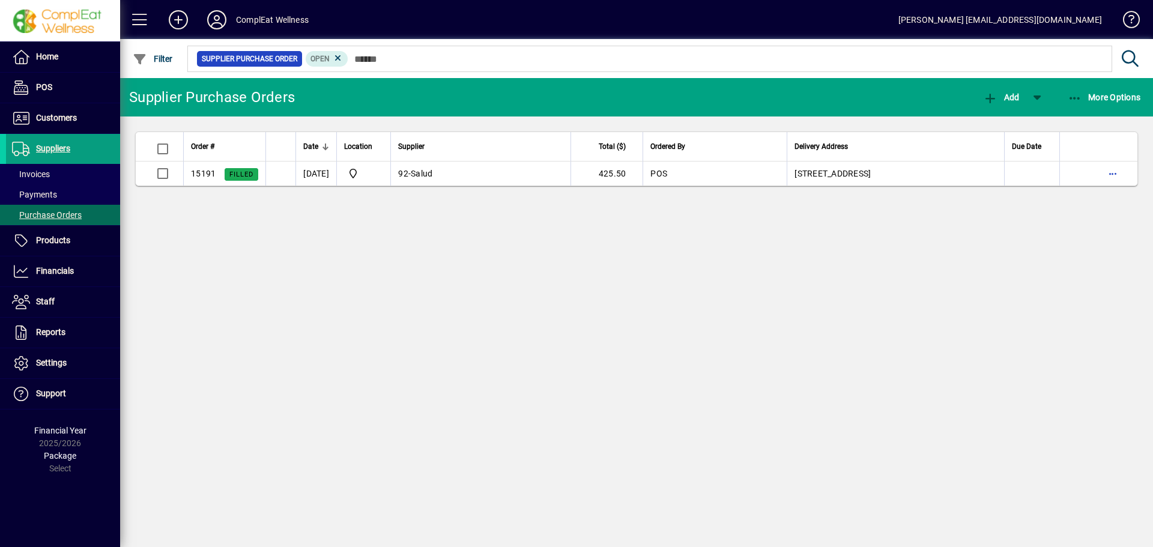
click at [31, 88] on span "POS" at bounding box center [29, 87] width 46 height 14
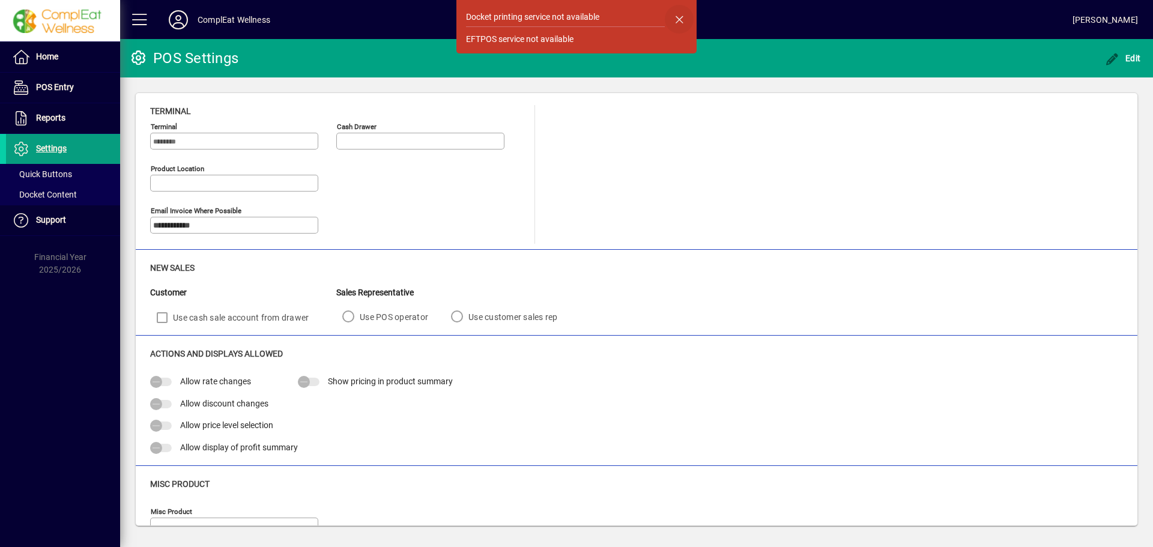
click at [684, 17] on span "button" at bounding box center [679, 19] width 29 height 29
